Goal: Navigation & Orientation: Find specific page/section

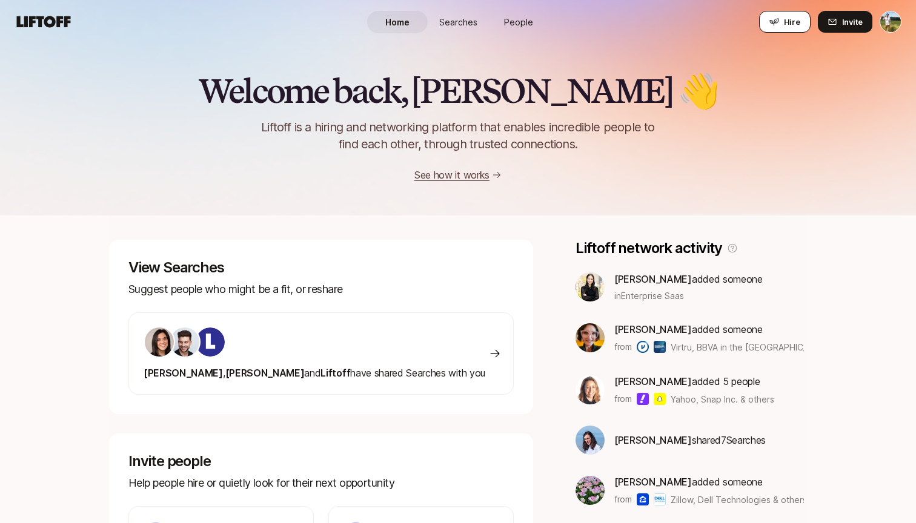
click at [783, 23] on button "Hire" at bounding box center [784, 22] width 51 height 22
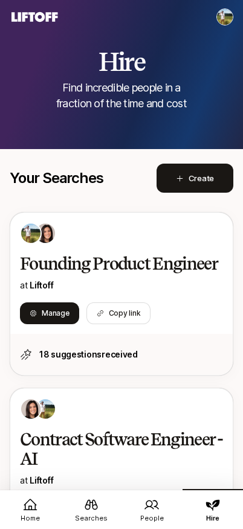
click at [225, 21] on html "Home Searches People Hire Home Searches People Hire Switch to connecting Hire t…" at bounding box center [121, 264] width 243 height 529
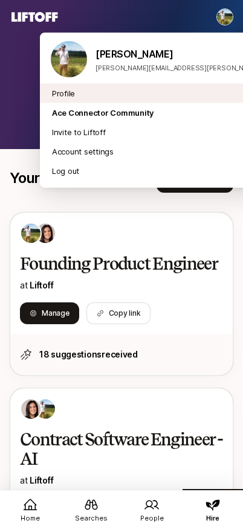
click at [163, 93] on link "Profile" at bounding box center [181, 93] width 259 height 12
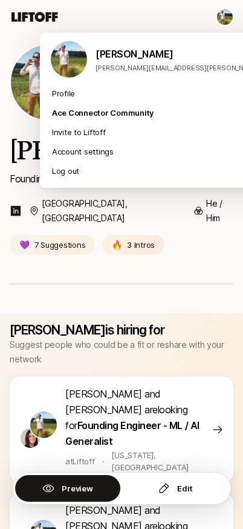
click at [225, 12] on html "Home Searches People Hire Home Searches People Hire Hire Invite Tyler Kieft Fou…" at bounding box center [121, 264] width 243 height 529
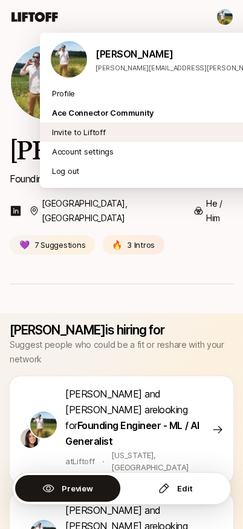
click at [59, 138] on div "Invite to Liftoff" at bounding box center [181, 131] width 283 height 19
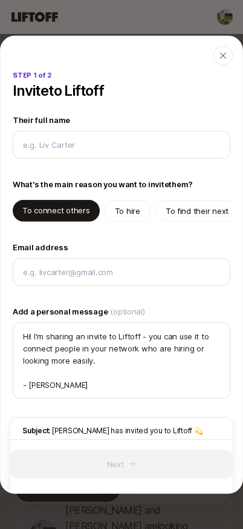
type textarea "x"
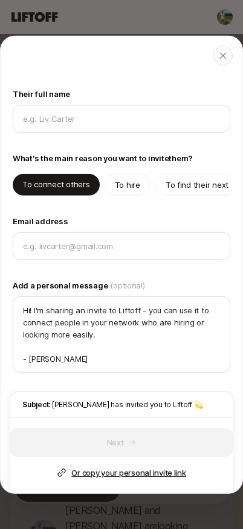
scroll to position [28, 0]
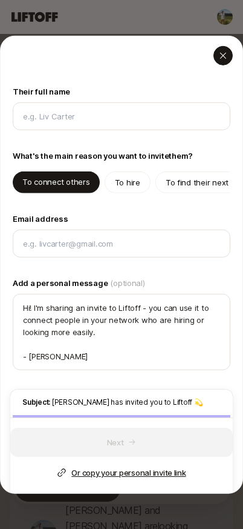
click at [225, 56] on icon "button" at bounding box center [224, 55] width 10 height 10
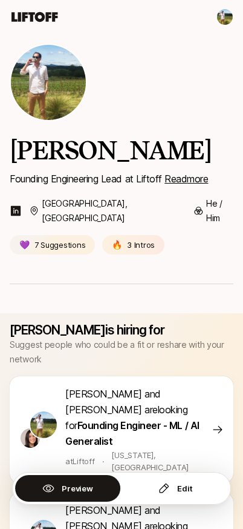
click at [222, 21] on html "Home Searches People Hire Home Searches People Hire Hire Invite Tyler Kieft Fou…" at bounding box center [121, 264] width 243 height 529
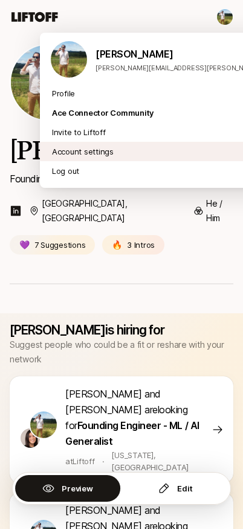
click at [110, 155] on div "Account settings" at bounding box center [181, 151] width 283 height 19
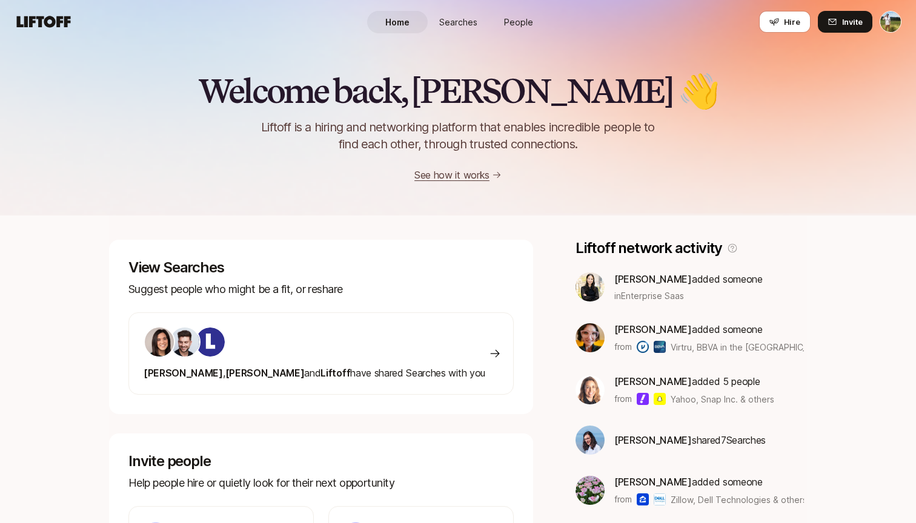
click at [520, 11] on link "People" at bounding box center [518, 22] width 61 height 22
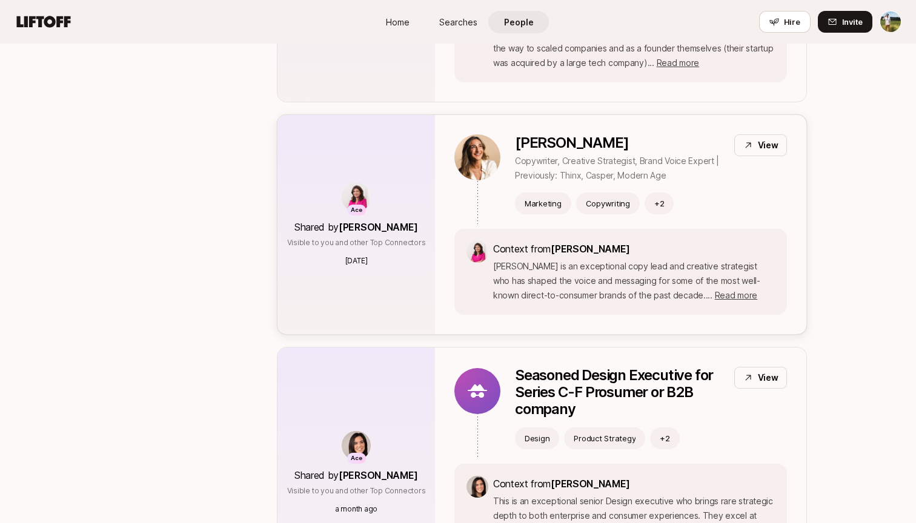
scroll to position [636, 0]
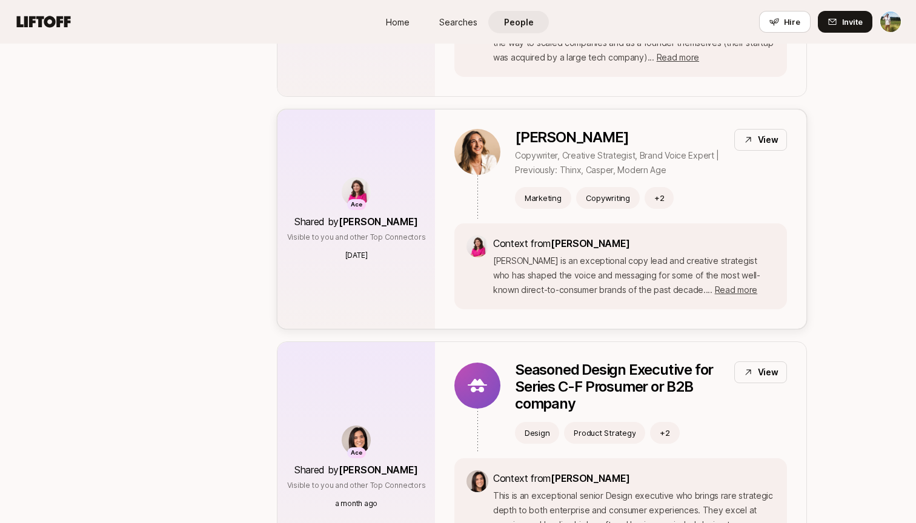
click at [763, 137] on p "View" at bounding box center [768, 140] width 21 height 15
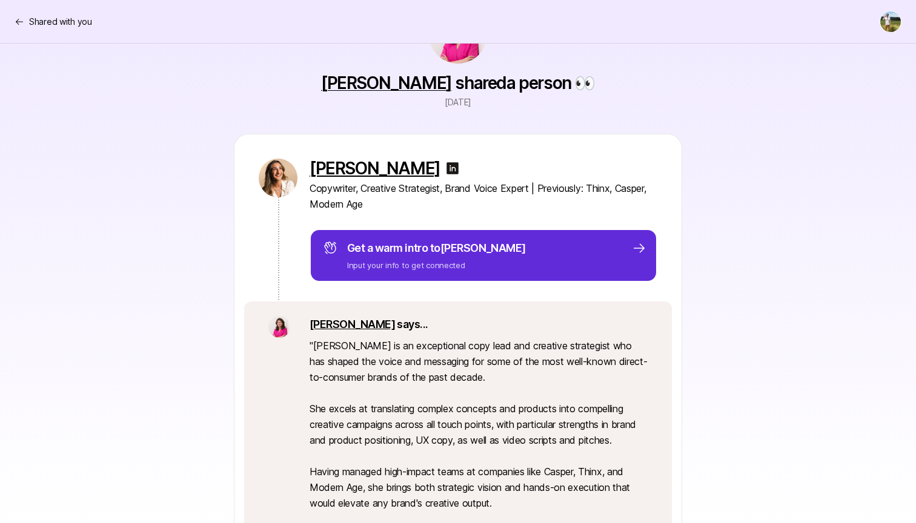
scroll to position [70, 0]
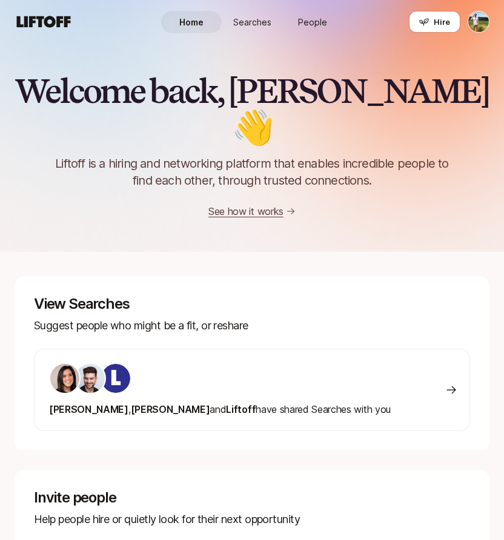
click at [490, 25] on nav "Home Searches People Hire Hire Invite" at bounding box center [252, 22] width 504 height 44
click at [480, 24] on html "Home Searches People Hire Home Searches People Hire Hire Invite Welcome back, […" at bounding box center [252, 270] width 504 height 540
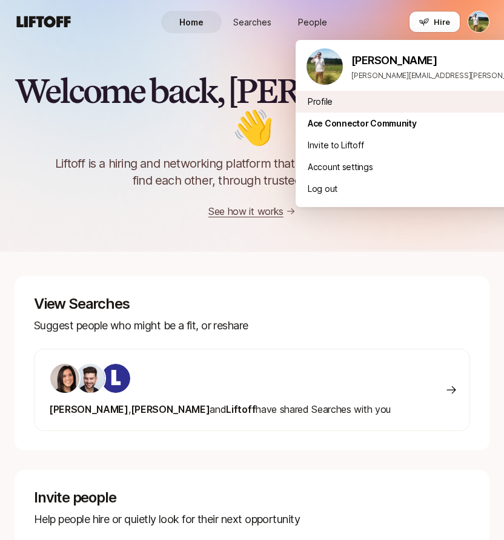
click at [432, 98] on link "Profile" at bounding box center [446, 101] width 276 height 15
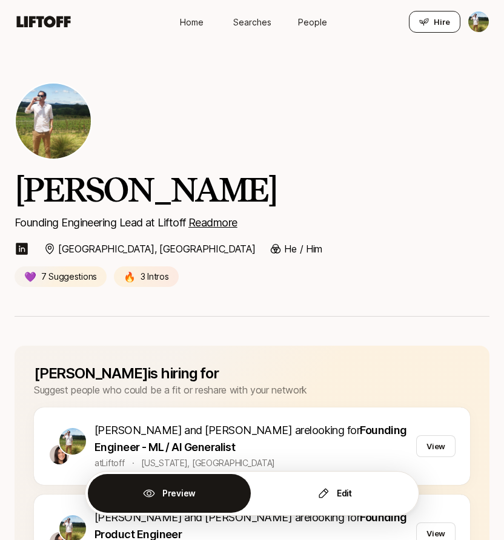
click at [452, 22] on button "Hire" at bounding box center [434, 22] width 51 height 22
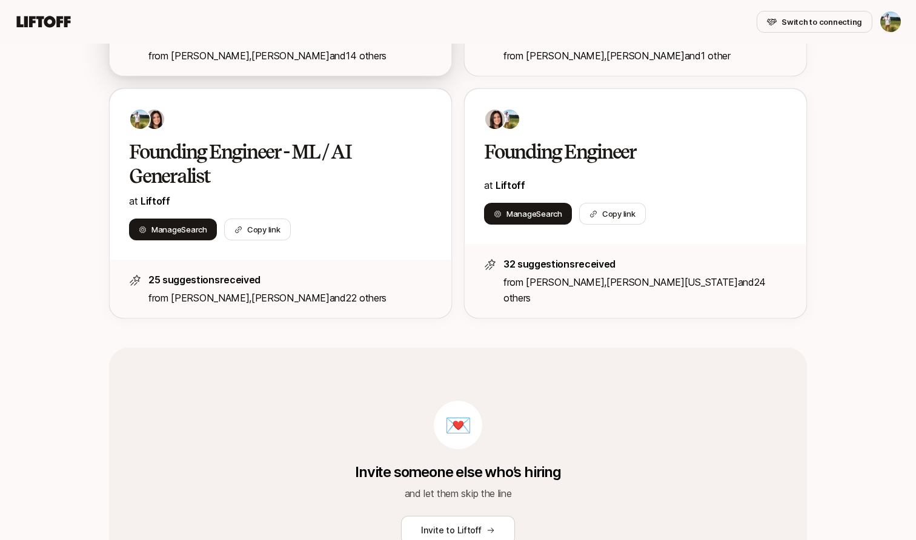
scroll to position [412, 0]
